Goal: Transaction & Acquisition: Purchase product/service

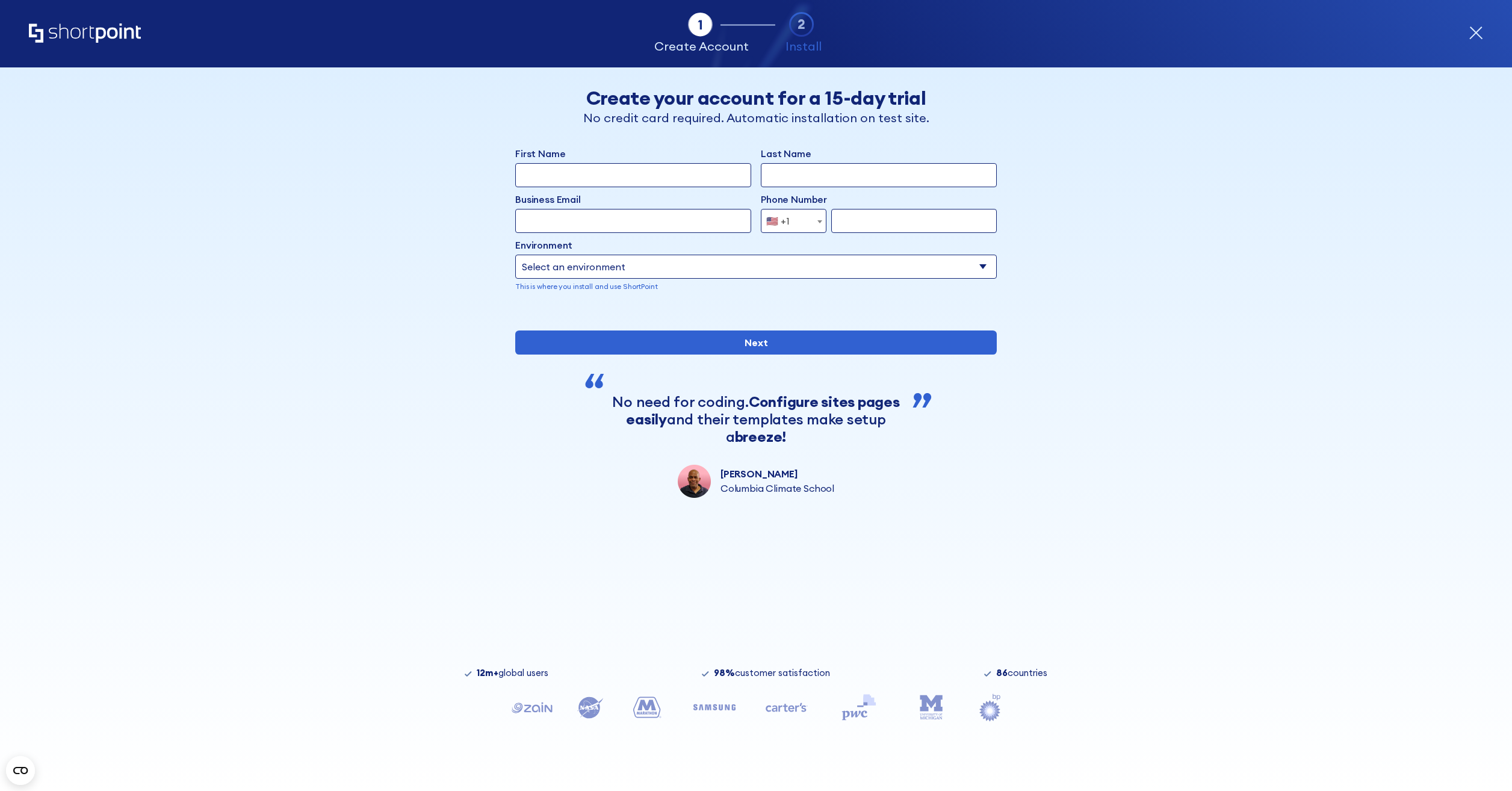
click at [1477, 30] on icon "form" at bounding box center [1475, 33] width 12 height 12
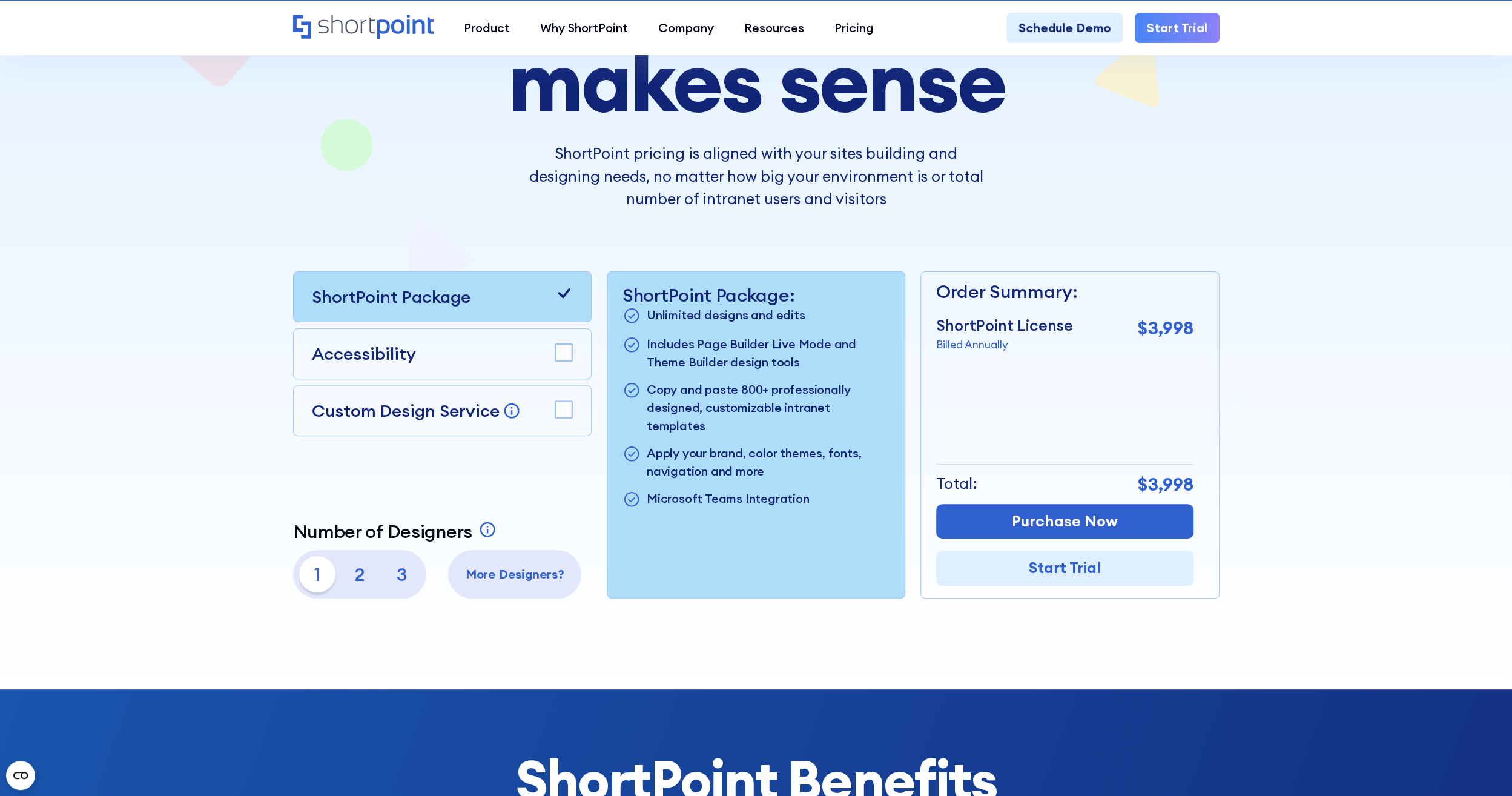
scroll to position [242, 0]
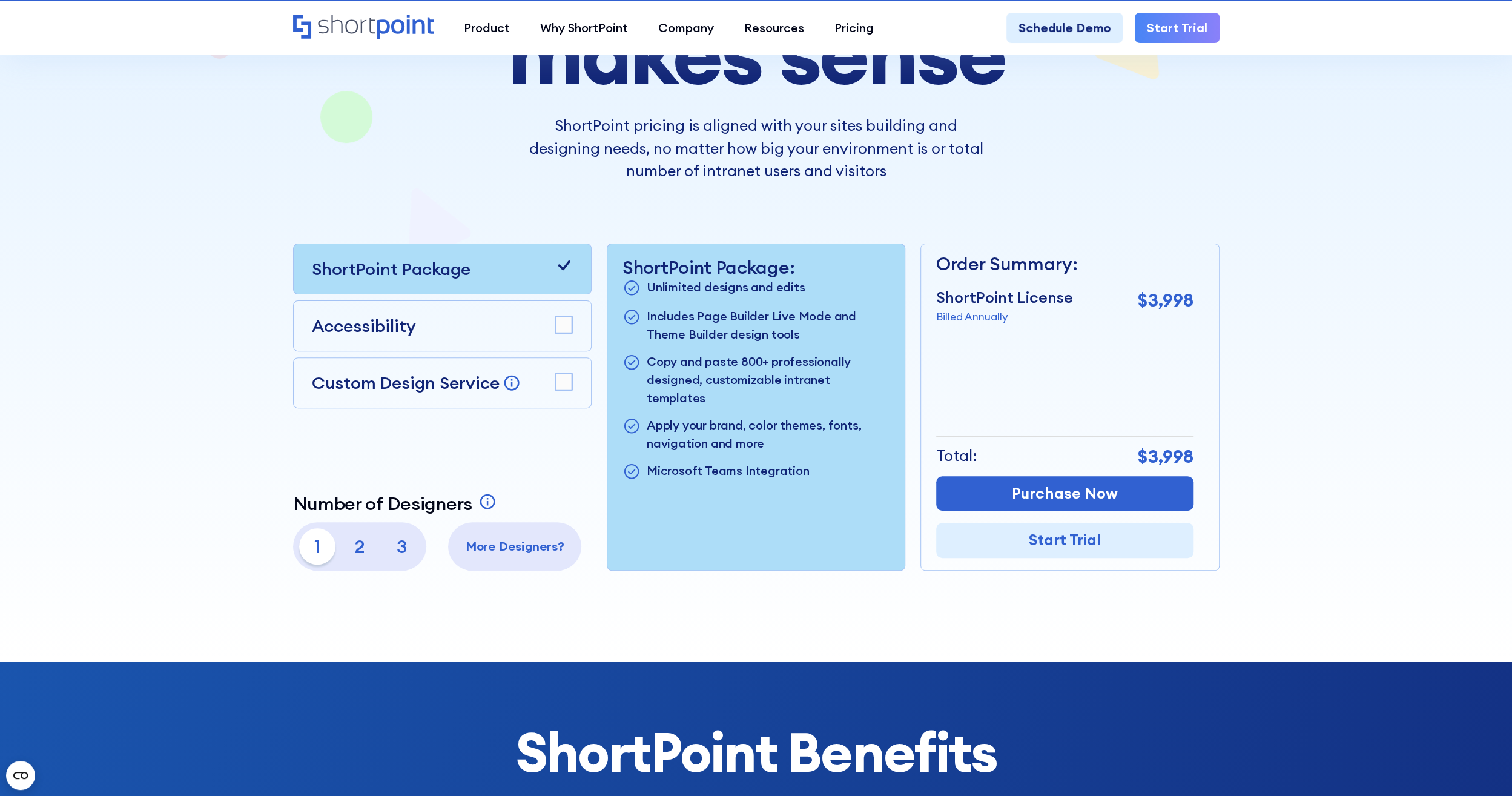
click at [564, 318] on rect at bounding box center [564, 325] width 17 height 17
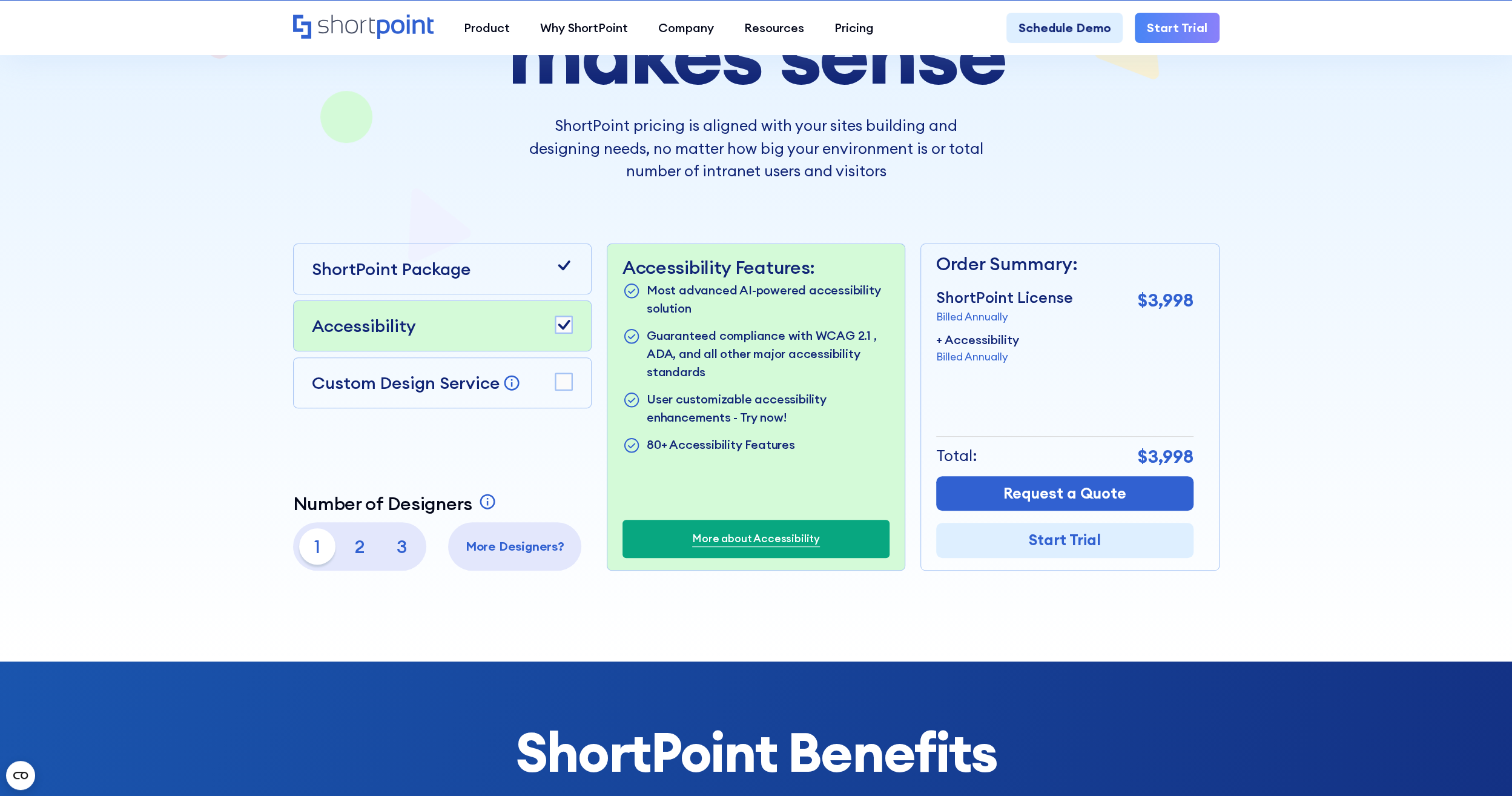
click at [565, 320] on rect at bounding box center [564, 325] width 17 height 17
click at [569, 387] on rect at bounding box center [564, 382] width 17 height 17
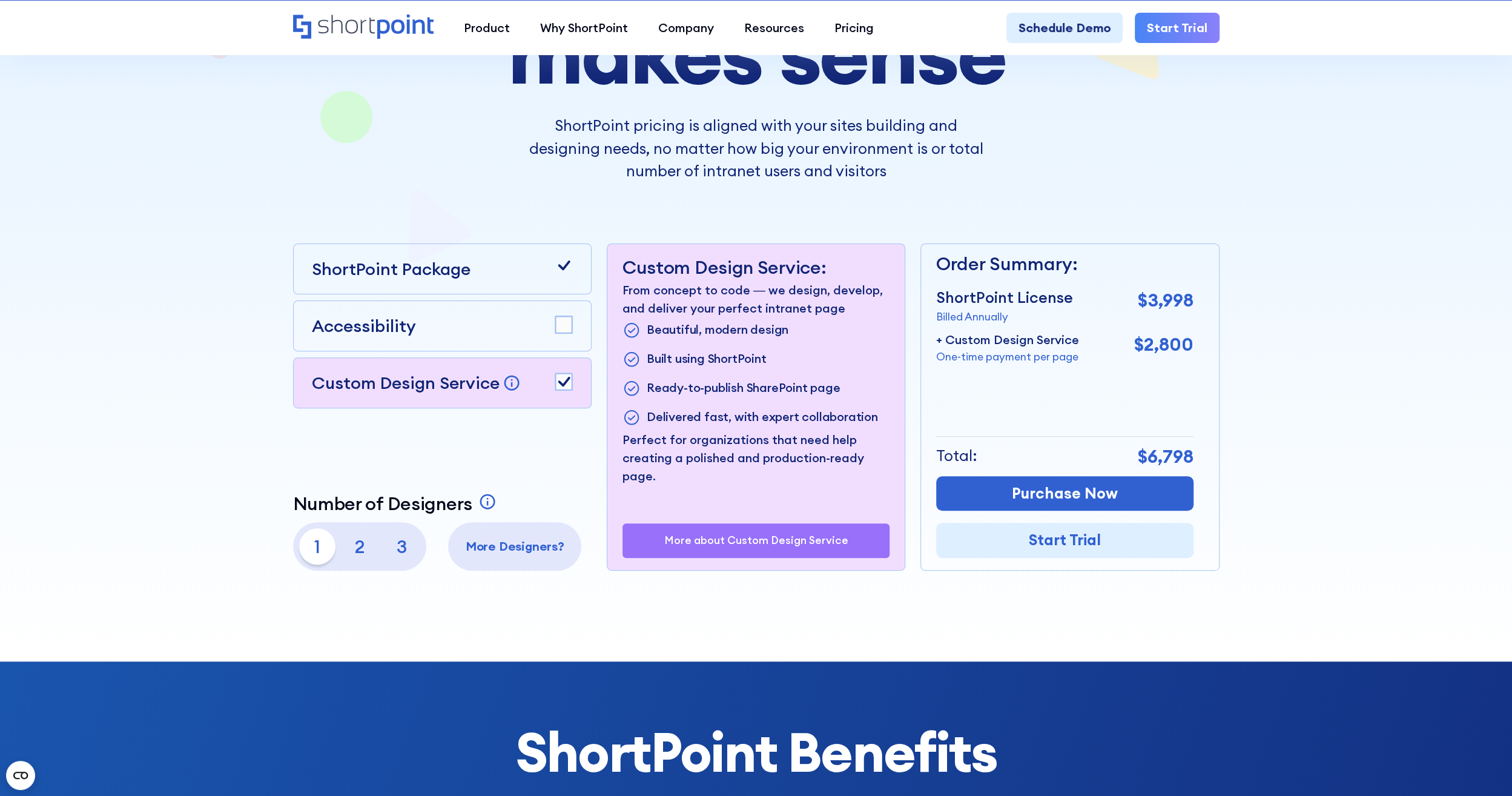
click at [569, 384] on rect at bounding box center [564, 382] width 17 height 17
click at [448, 258] on p "ShortPoint Package" at bounding box center [391, 269] width 159 height 26
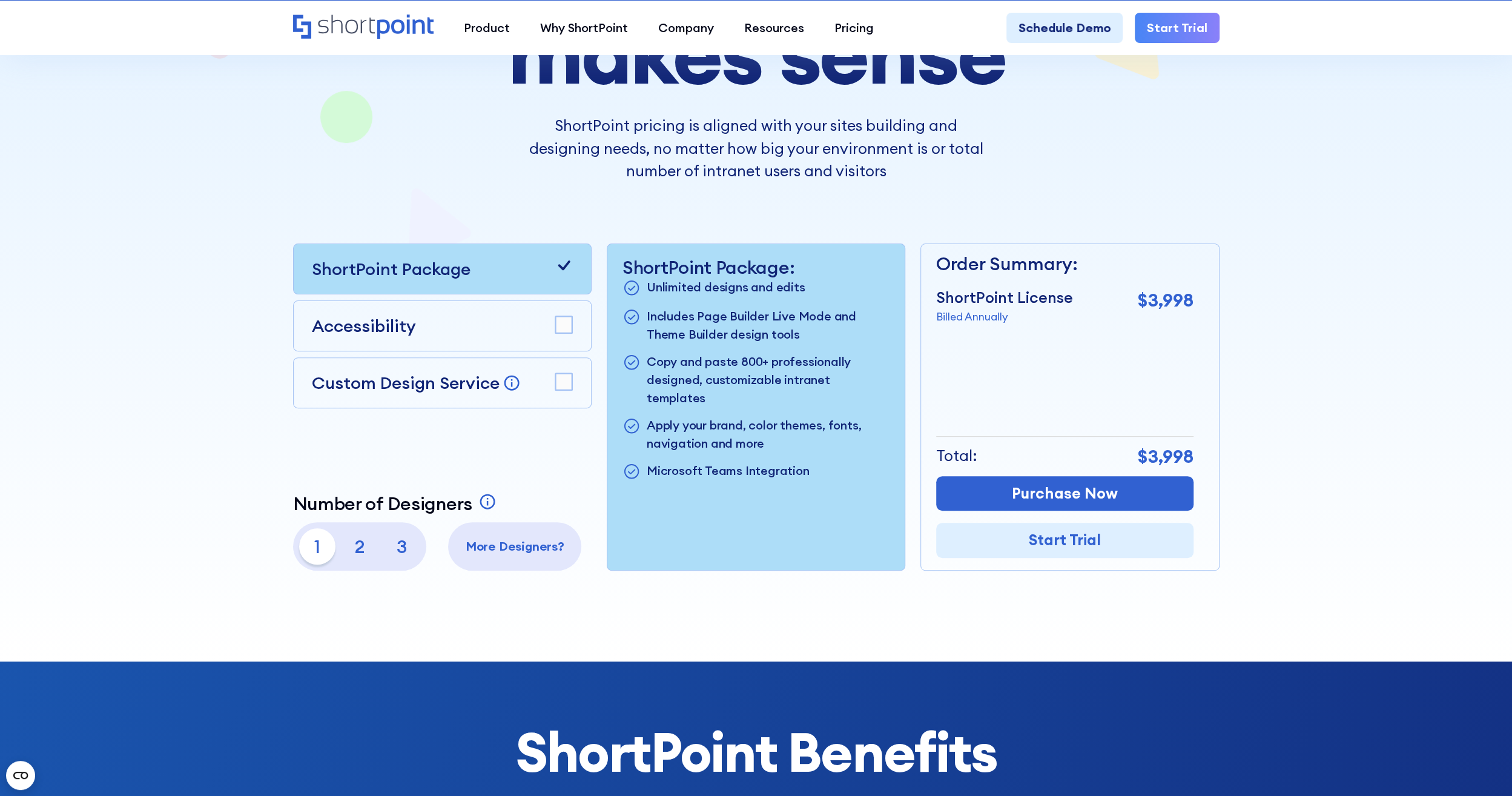
click at [488, 264] on div "ShortPoint Package" at bounding box center [442, 269] width 261 height 26
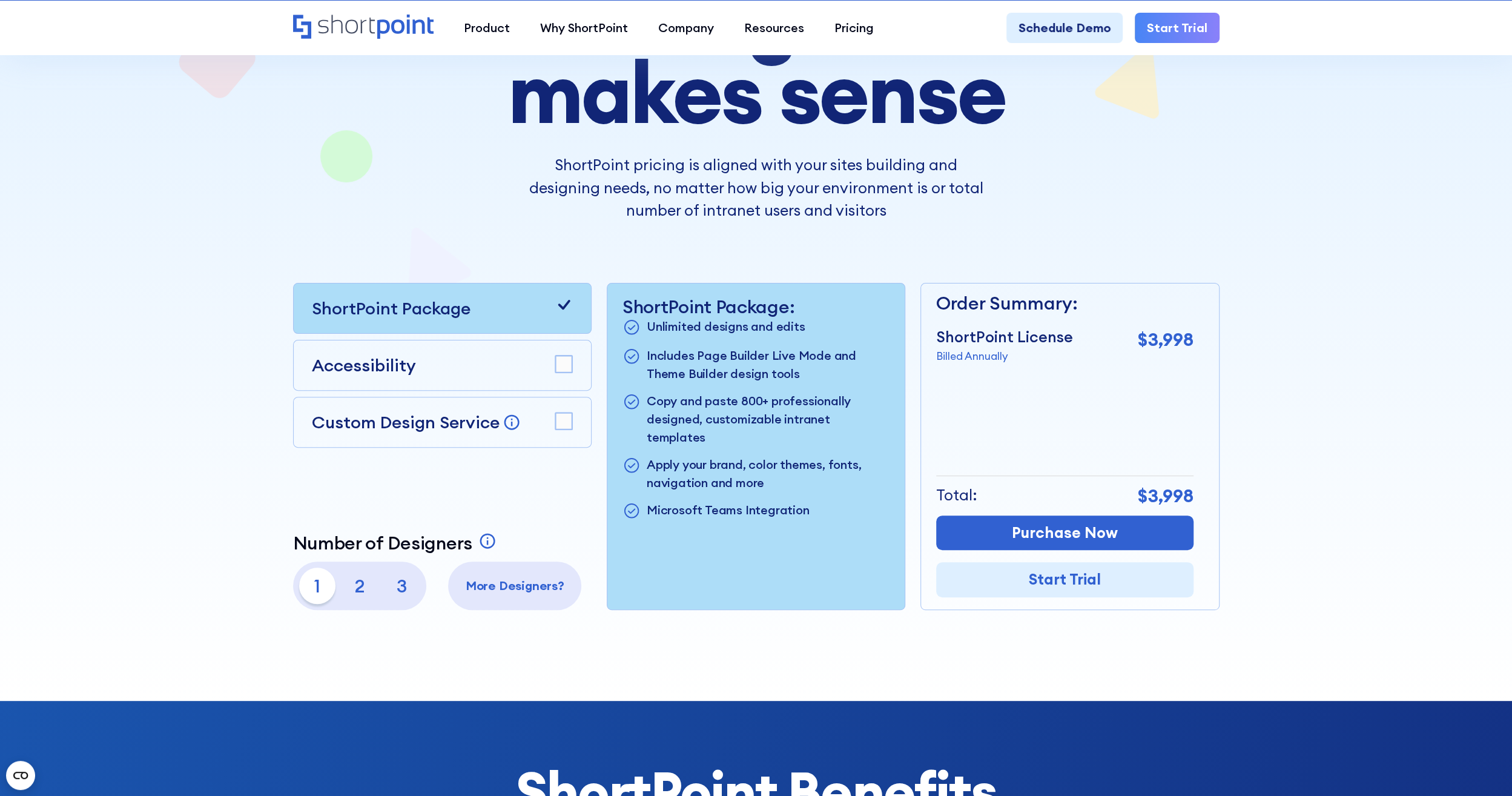
scroll to position [137, 0]
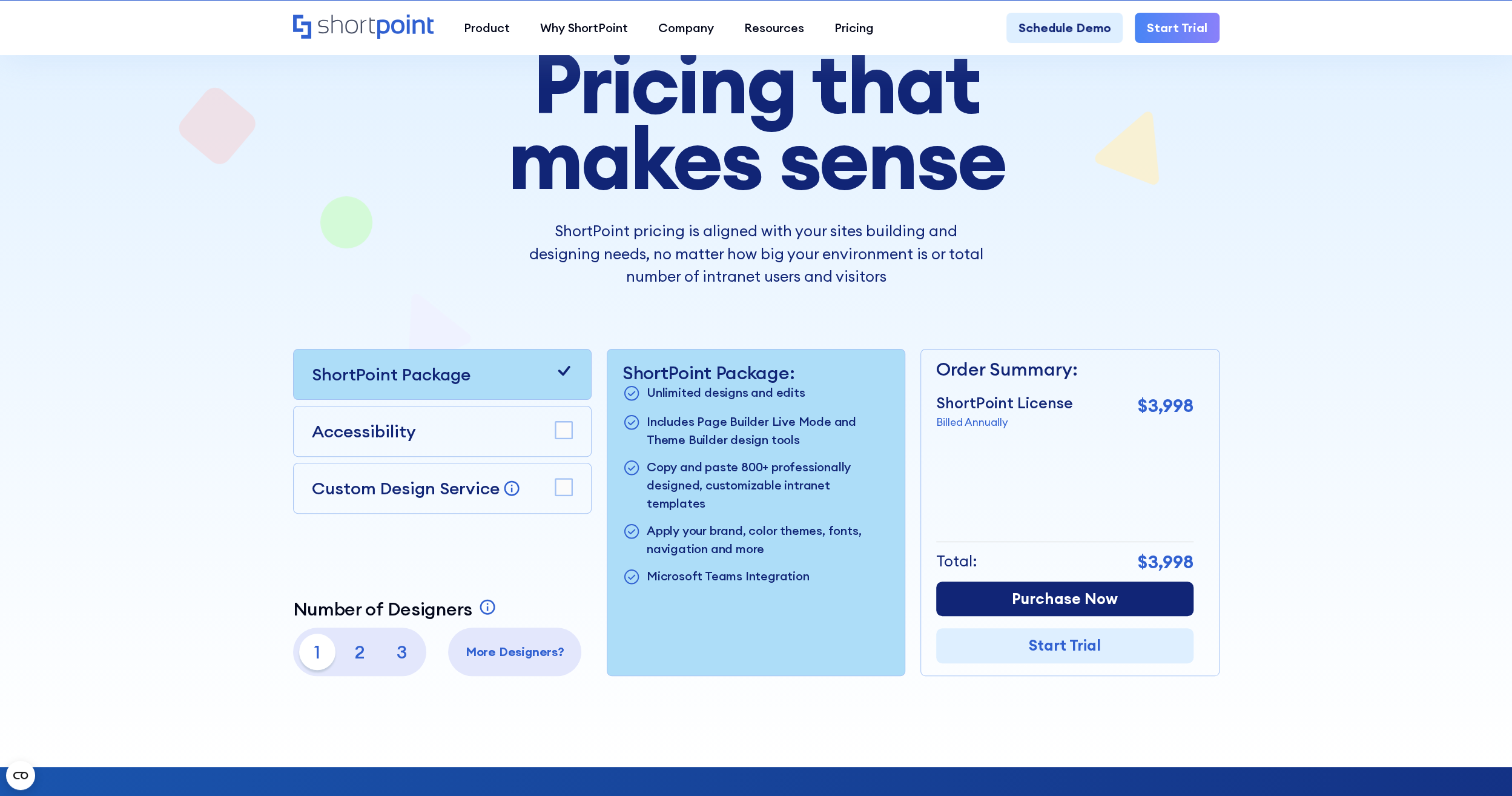
click at [1021, 586] on link "Purchase Now" at bounding box center [1065, 598] width 258 height 35
